Goal: Task Accomplishment & Management: Manage account settings

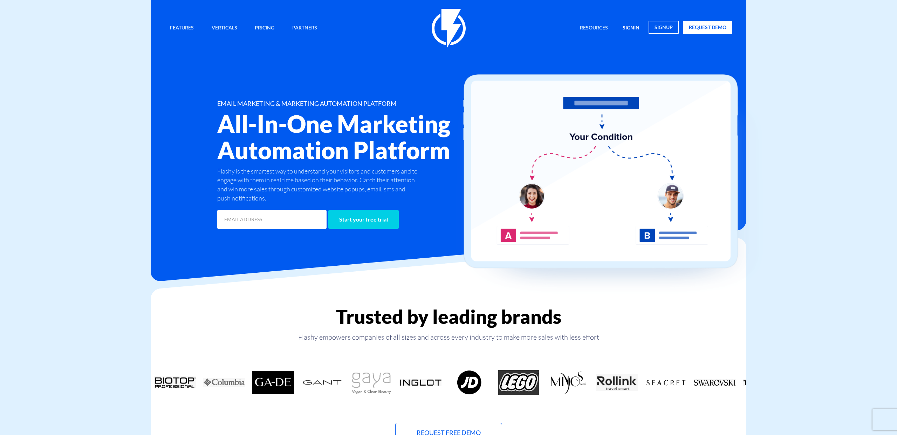
click at [634, 27] on link "signin" at bounding box center [630, 28] width 27 height 15
click at [660, 28] on link "signup" at bounding box center [663, 27] width 30 height 13
click at [632, 29] on link "signin" at bounding box center [630, 28] width 27 height 15
